Goal: Transaction & Acquisition: Purchase product/service

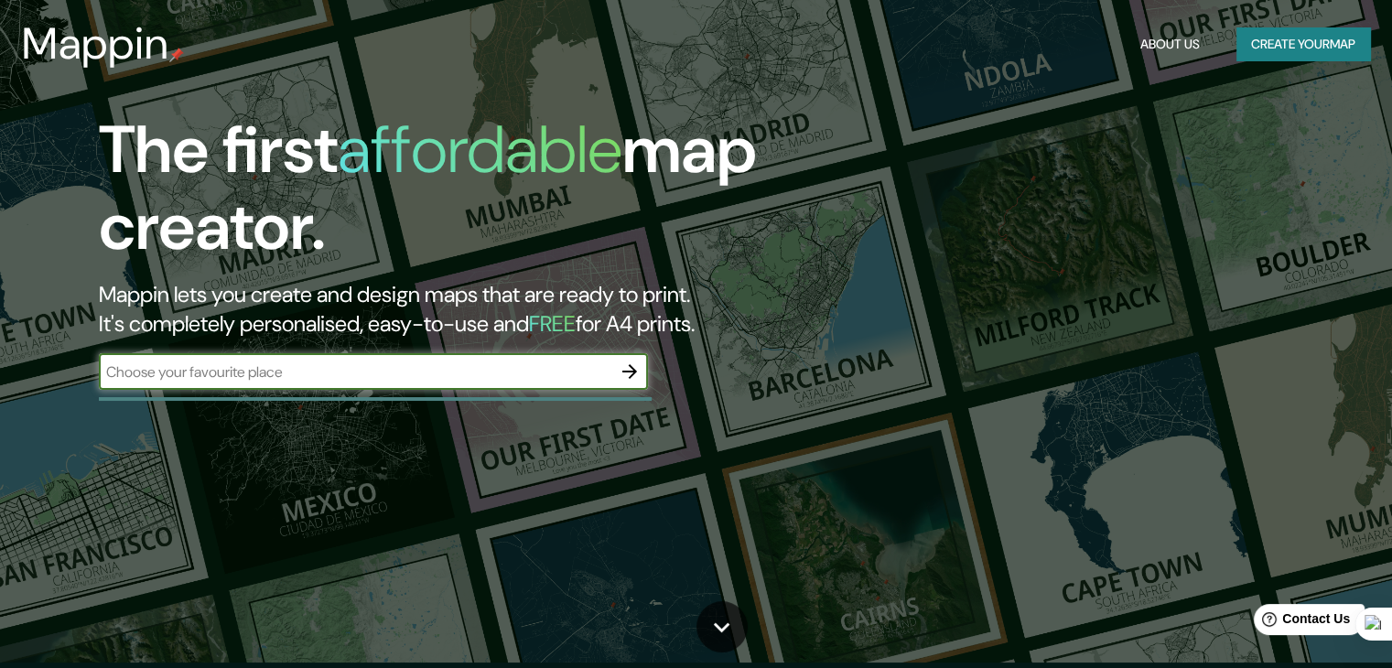
scroll to position [32, 0]
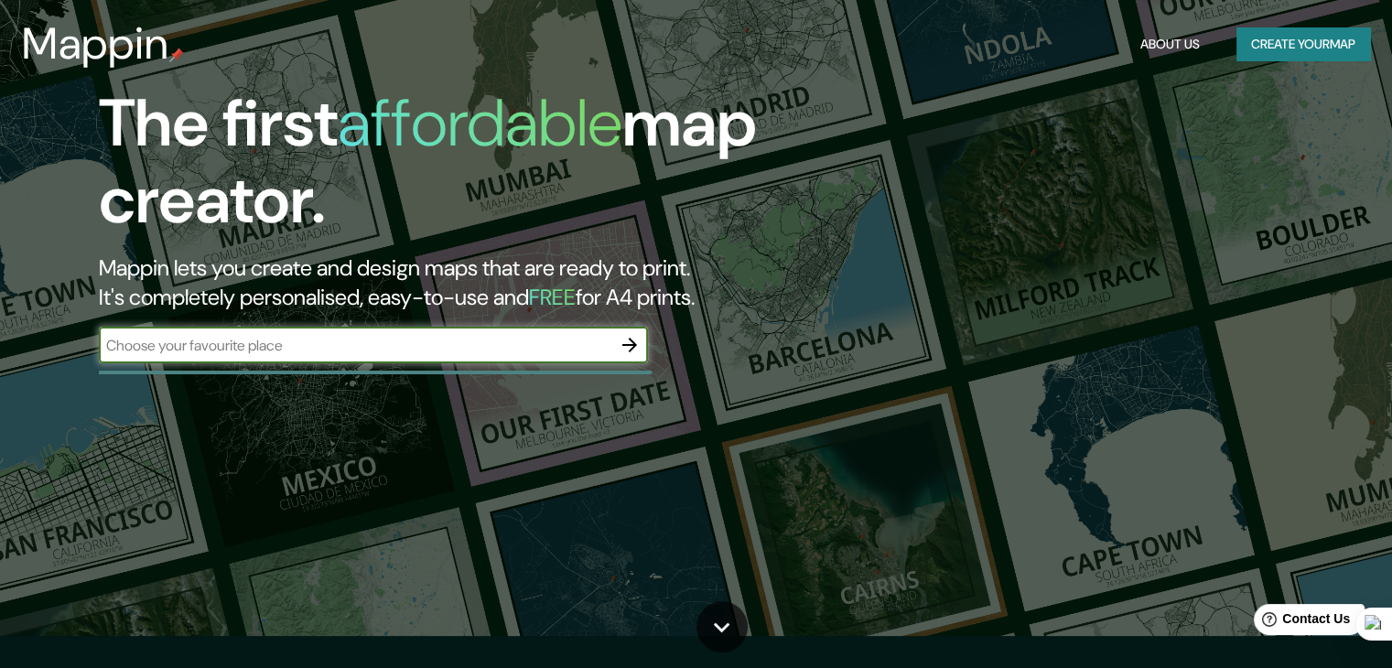
click at [461, 348] on input "text" at bounding box center [355, 345] width 513 height 21
type input "lima [GEOGRAPHIC_DATA]"
click at [637, 342] on icon "button" at bounding box center [630, 345] width 22 height 22
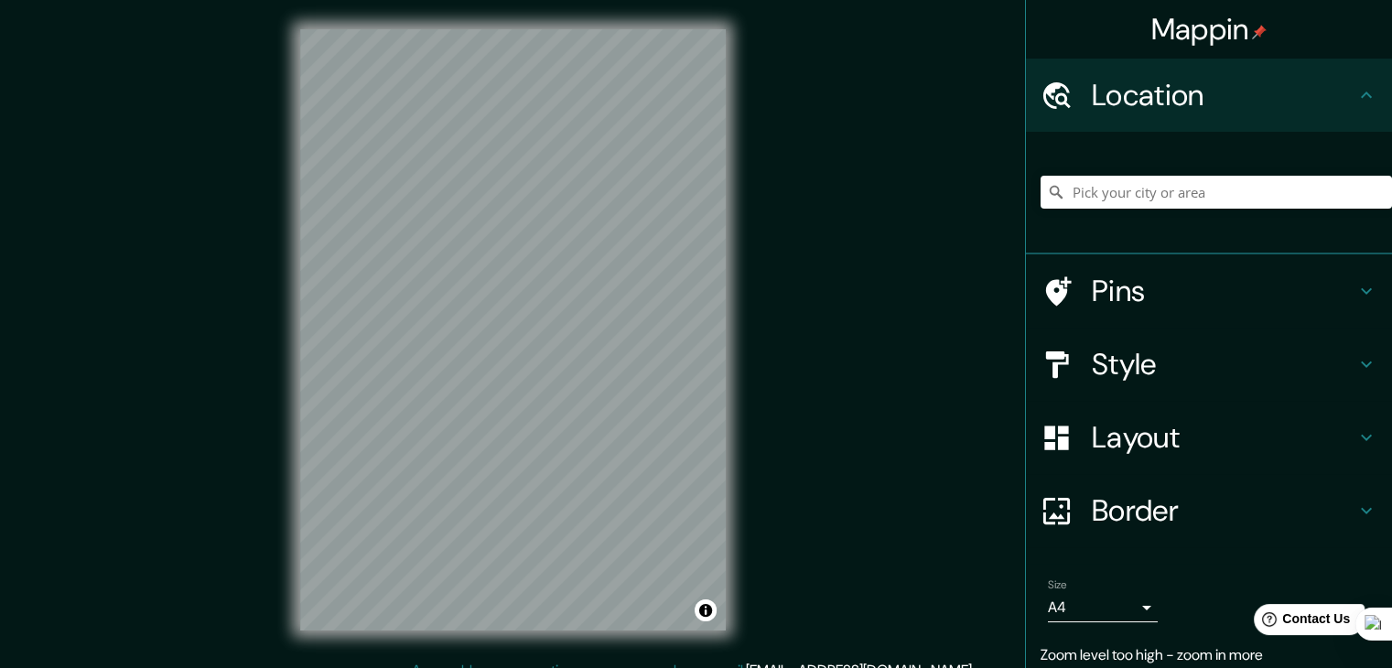
click at [731, 318] on div "© Mapbox © OpenStreetMap Improve this map" at bounding box center [513, 330] width 484 height 660
click at [1124, 202] on input "Pick your city or area" at bounding box center [1217, 192] width 352 height 33
click at [1250, 194] on input "[GEOGRAPHIC_DATA], [GEOGRAPHIC_DATA], [GEOGRAPHIC_DATA]" at bounding box center [1217, 192] width 352 height 33
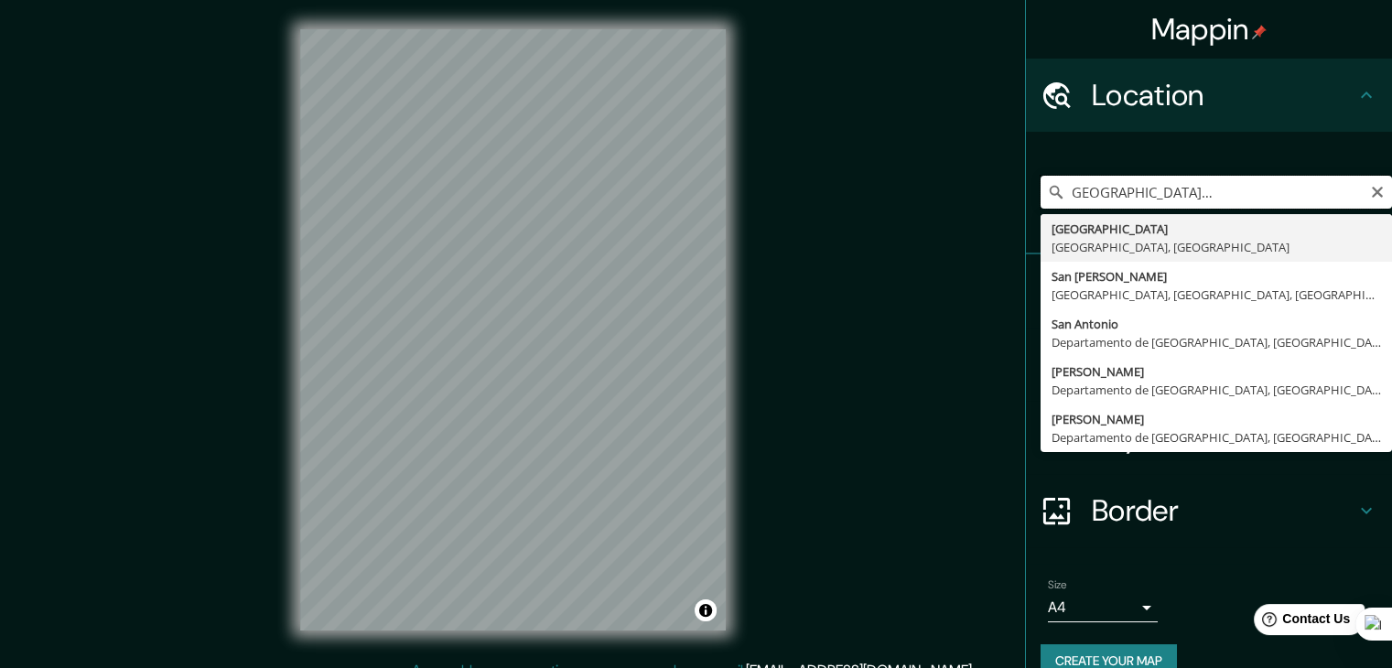
scroll to position [0, 157]
type input "[GEOGRAPHIC_DATA], [GEOGRAPHIC_DATA], [GEOGRAPHIC_DATA]"
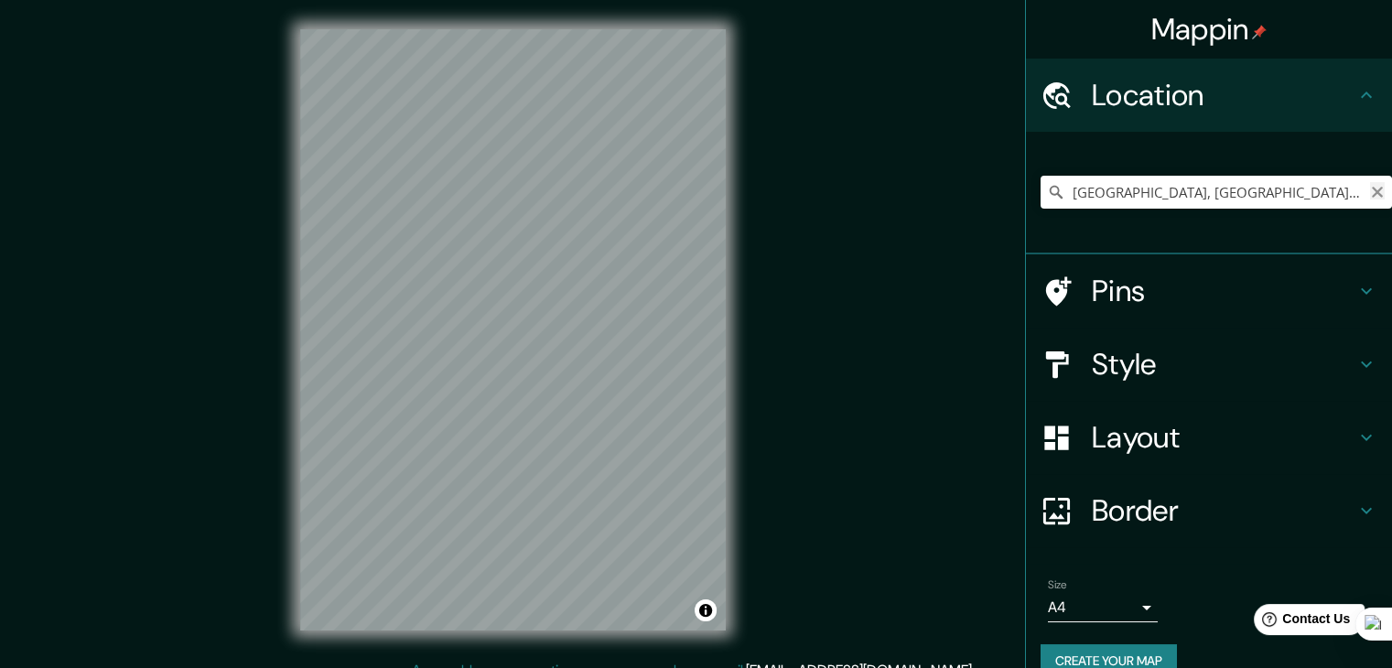
click at [1370, 195] on icon "Clear" at bounding box center [1377, 192] width 15 height 15
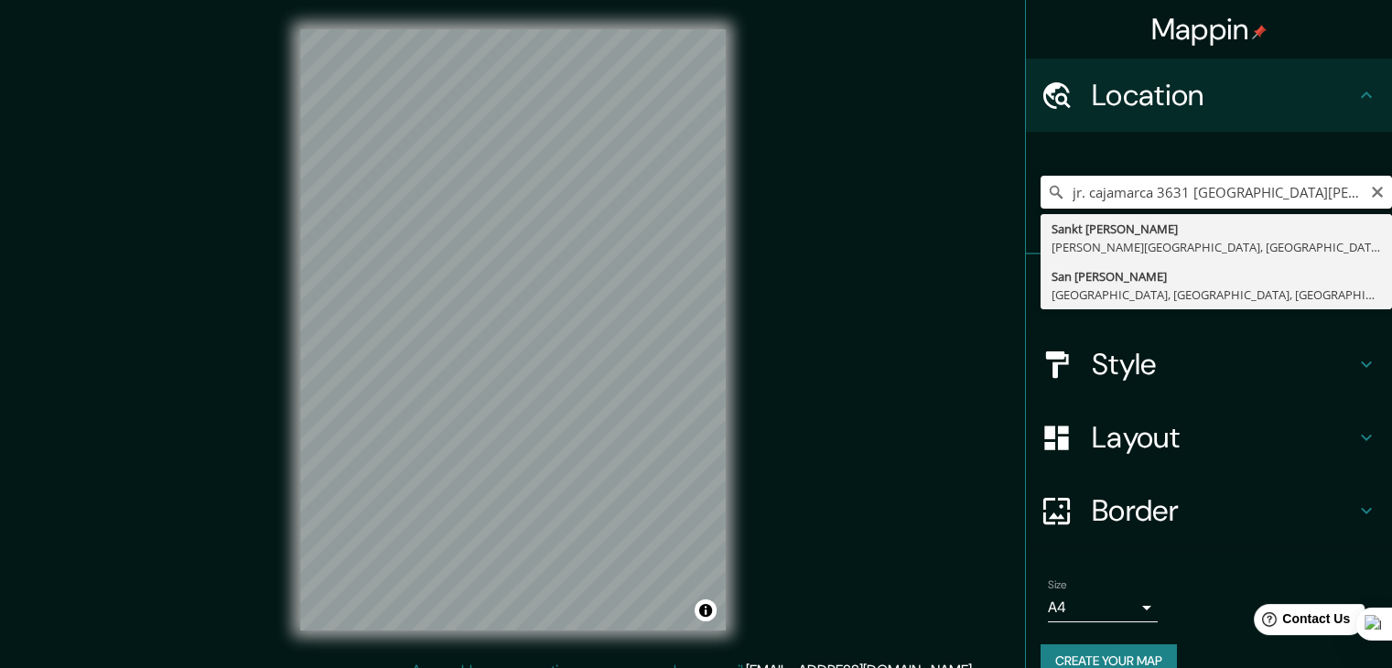
type input "San [PERSON_NAME], [GEOGRAPHIC_DATA], [GEOGRAPHIC_DATA], [GEOGRAPHIC_DATA]"
